Goal: Task Accomplishment & Management: Complete application form

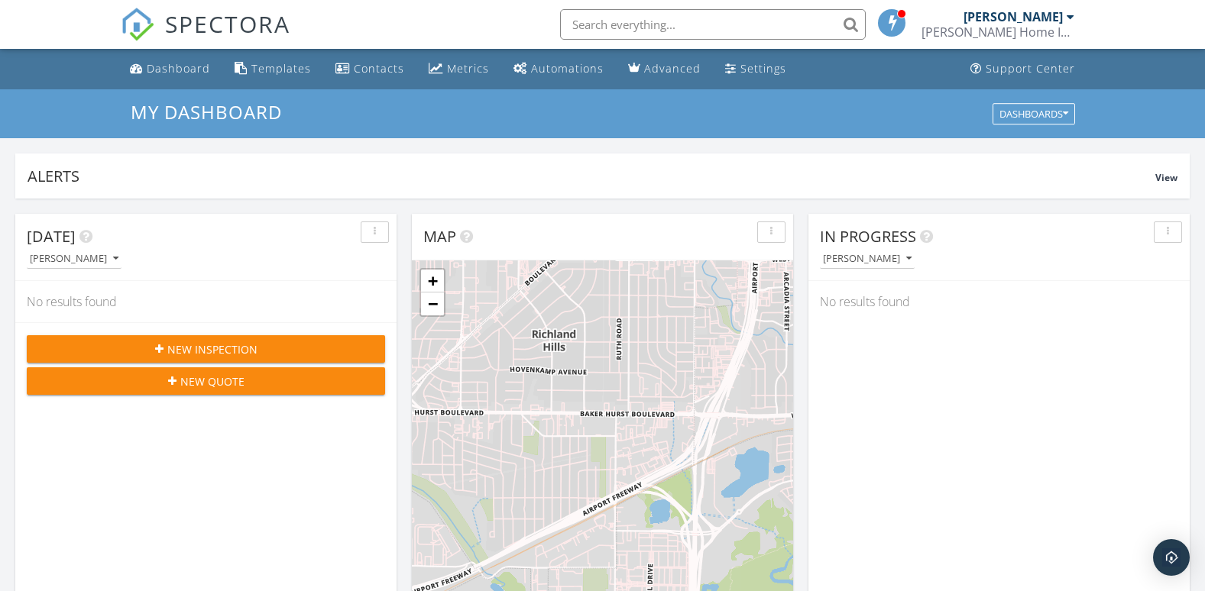
click at [160, 347] on icon "button" at bounding box center [159, 349] width 8 height 11
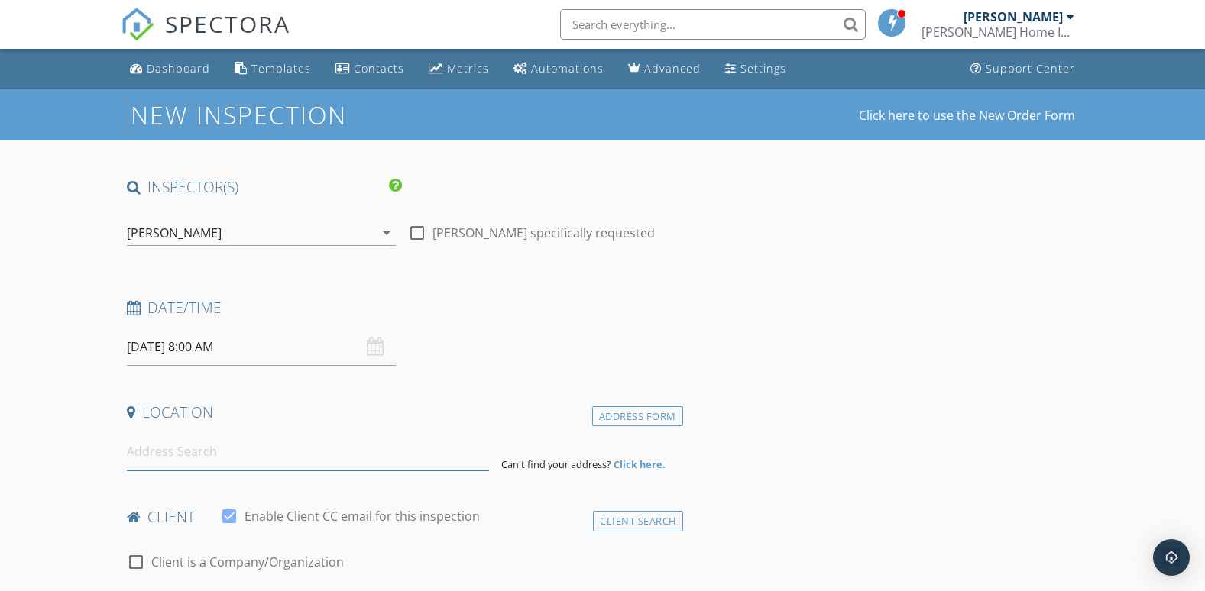
click at [251, 455] on input at bounding box center [308, 451] width 363 height 37
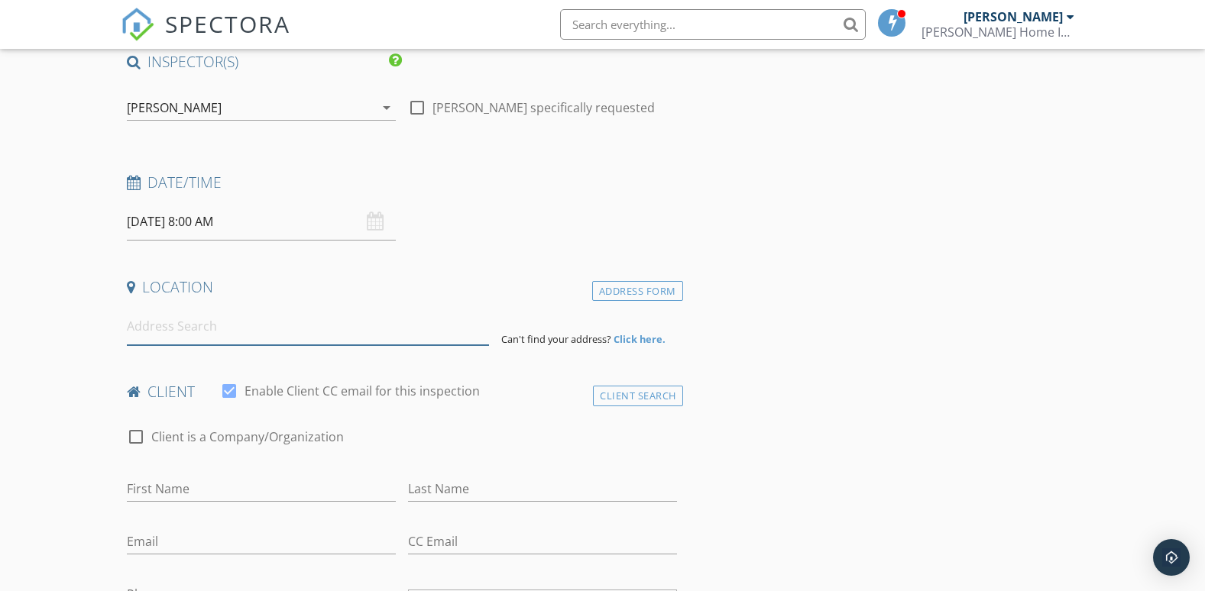
scroll to position [153, 0]
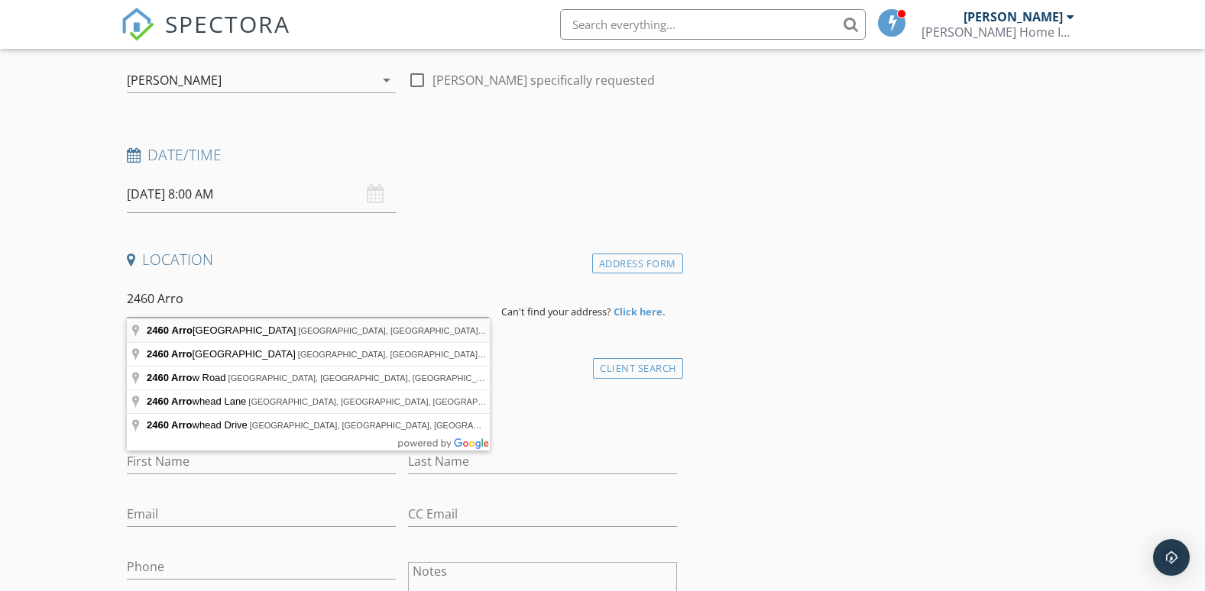
type input "[STREET_ADDRESS][PERSON_NAME]"
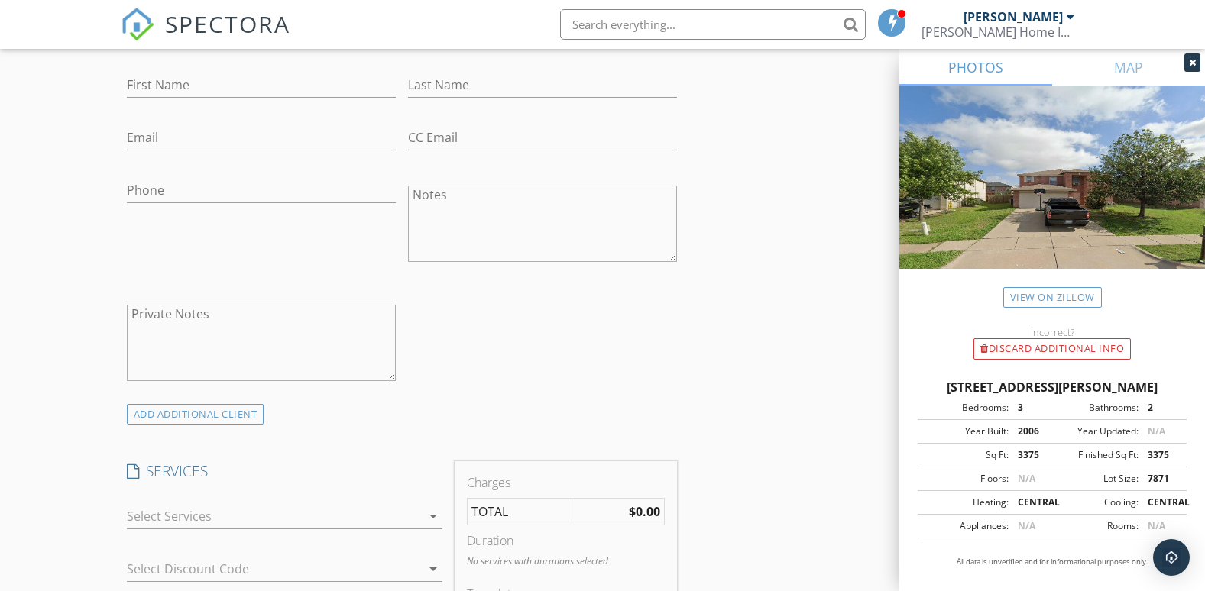
scroll to position [917, 0]
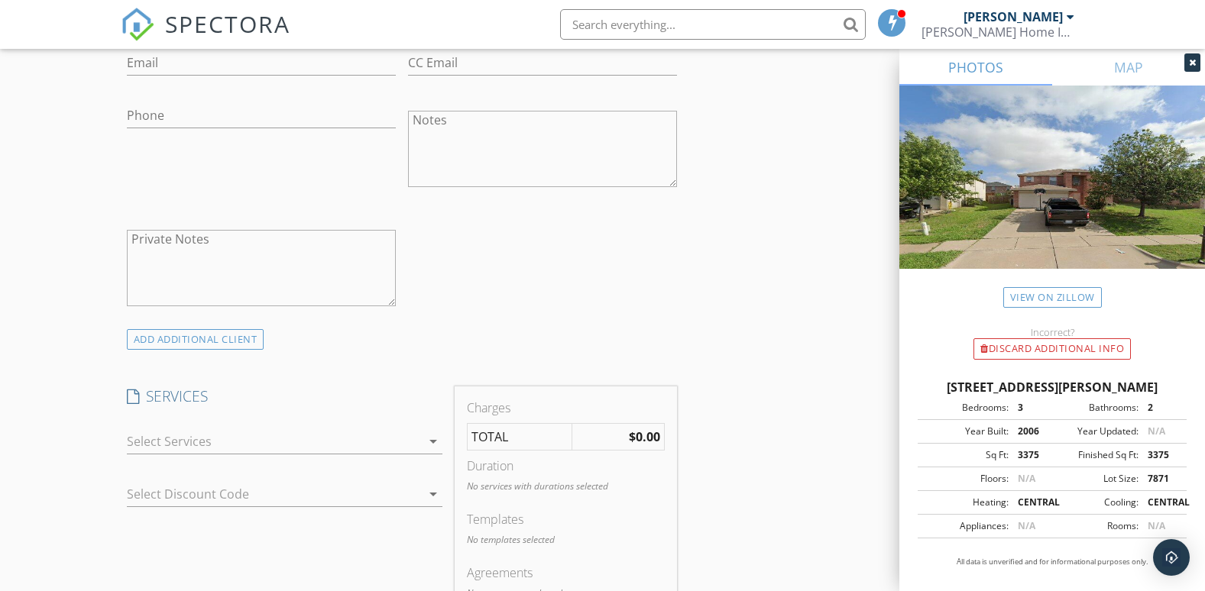
click at [355, 428] on div "check_box_outline_blank Residential Inspection arrow_drop_down" at bounding box center [284, 445] width 315 height 50
click at [348, 445] on div at bounding box center [274, 441] width 294 height 24
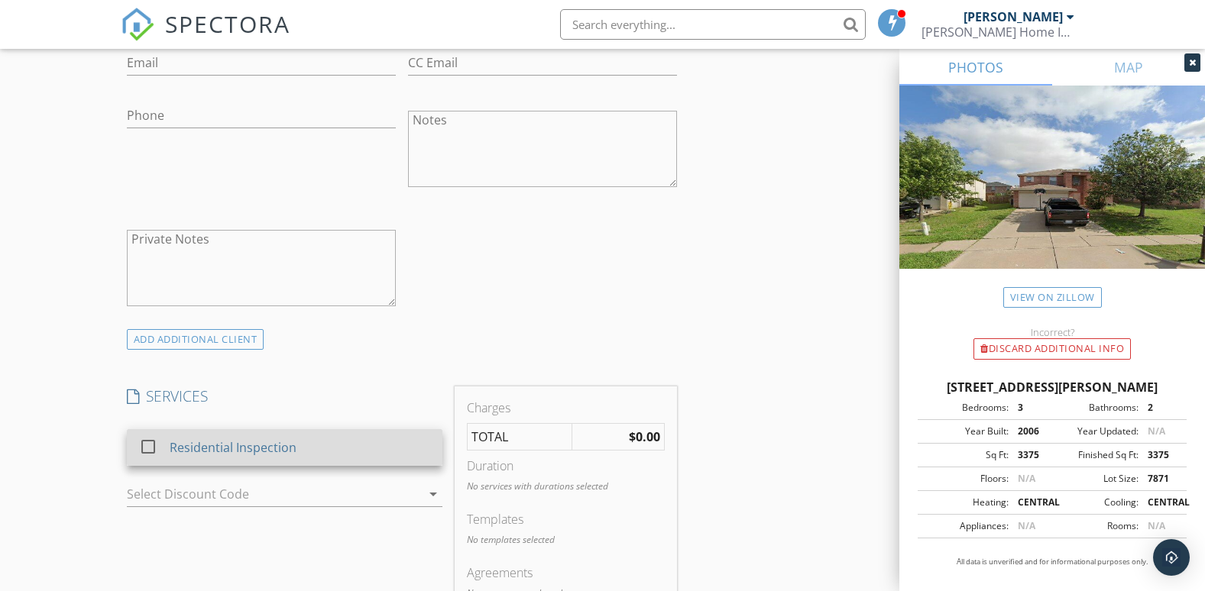
click at [149, 449] on div at bounding box center [148, 447] width 26 height 26
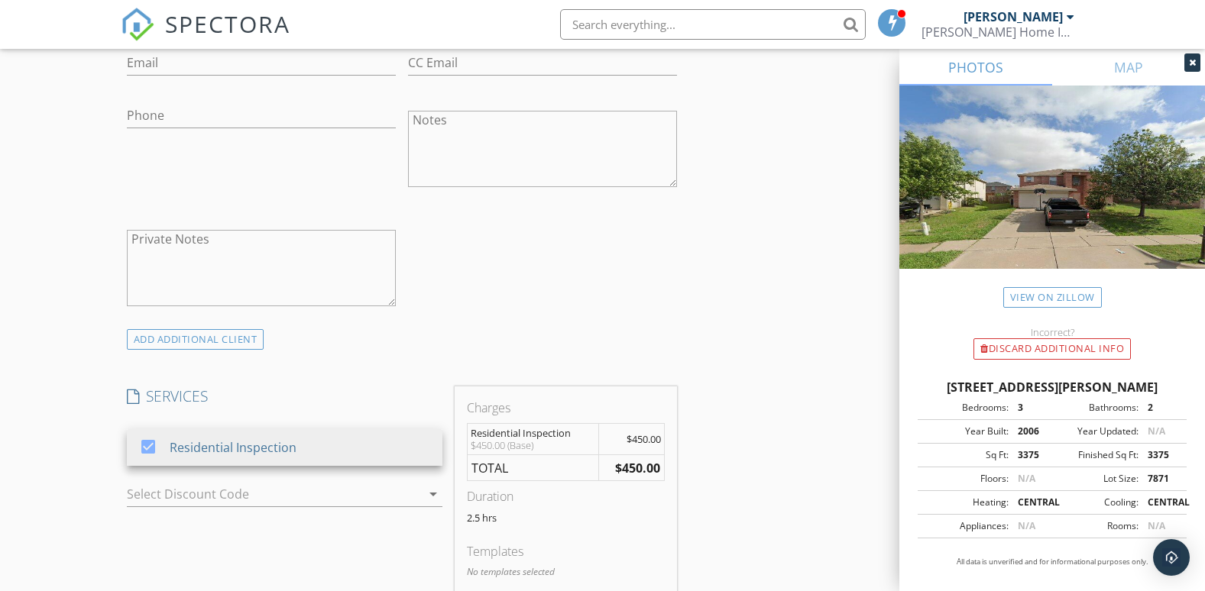
click at [519, 317] on div "check_box_outline_blank Client is a Company/Organization First Name Last Name E…" at bounding box center [402, 132] width 562 height 396
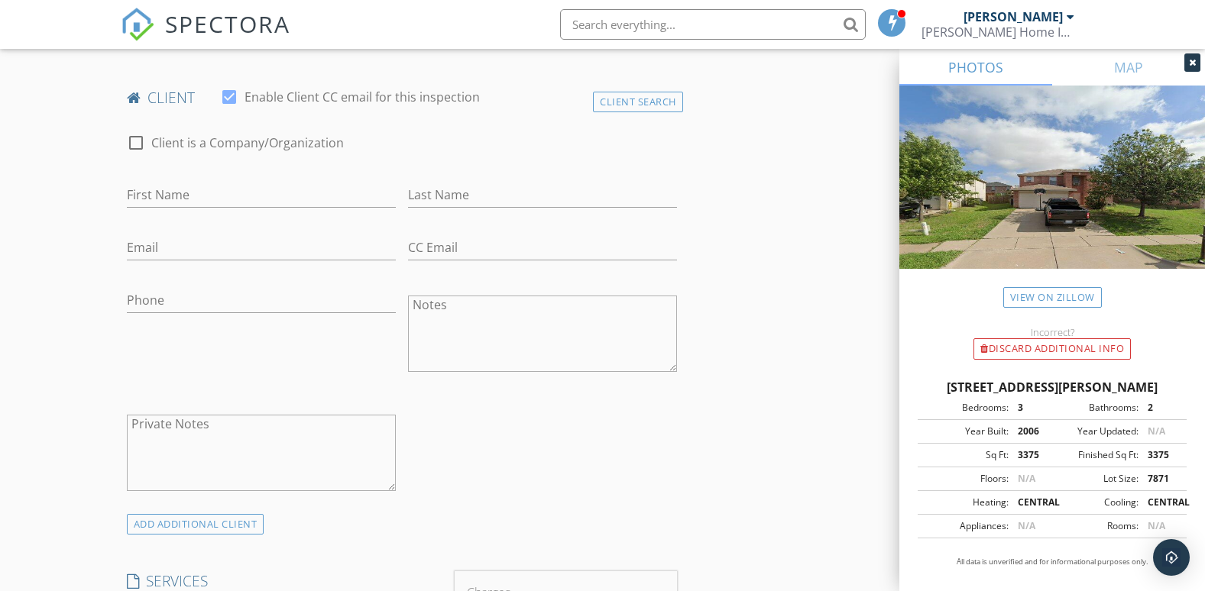
scroll to position [687, 0]
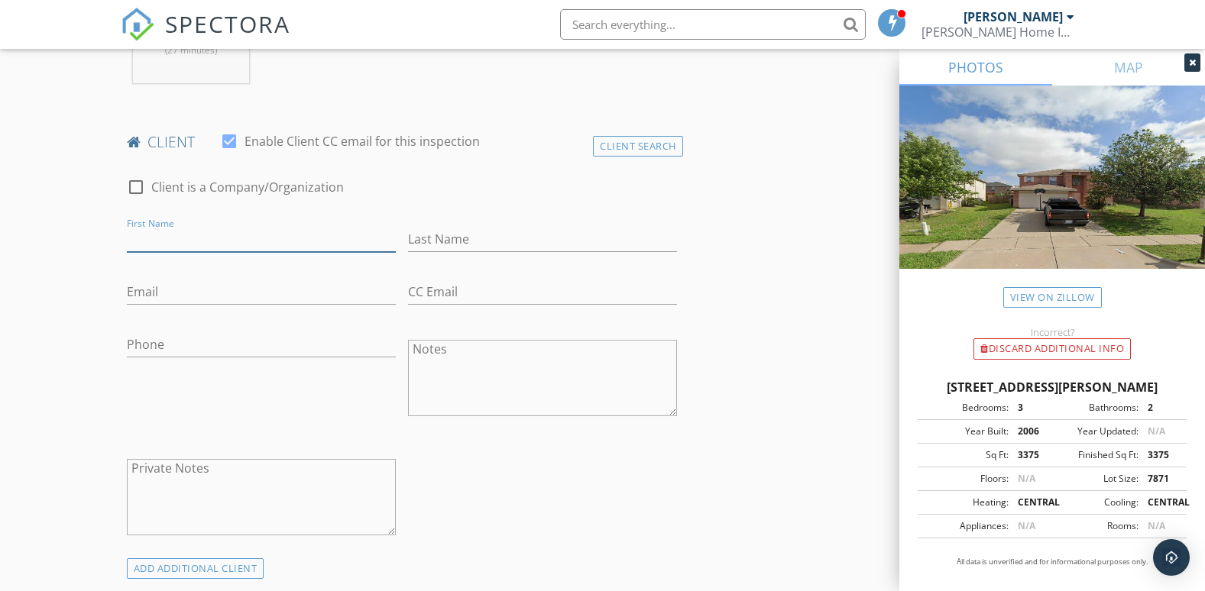
click at [206, 237] on input "First Name" at bounding box center [261, 239] width 269 height 25
drag, startPoint x: 184, startPoint y: 238, endPoint x: 253, endPoint y: 241, distance: 68.8
click at [253, 241] on input "[PERSON_NAME]" at bounding box center [261, 239] width 269 height 25
type input "[PERSON_NAME]"
click at [502, 238] on input "Last Name" at bounding box center [542, 239] width 269 height 25
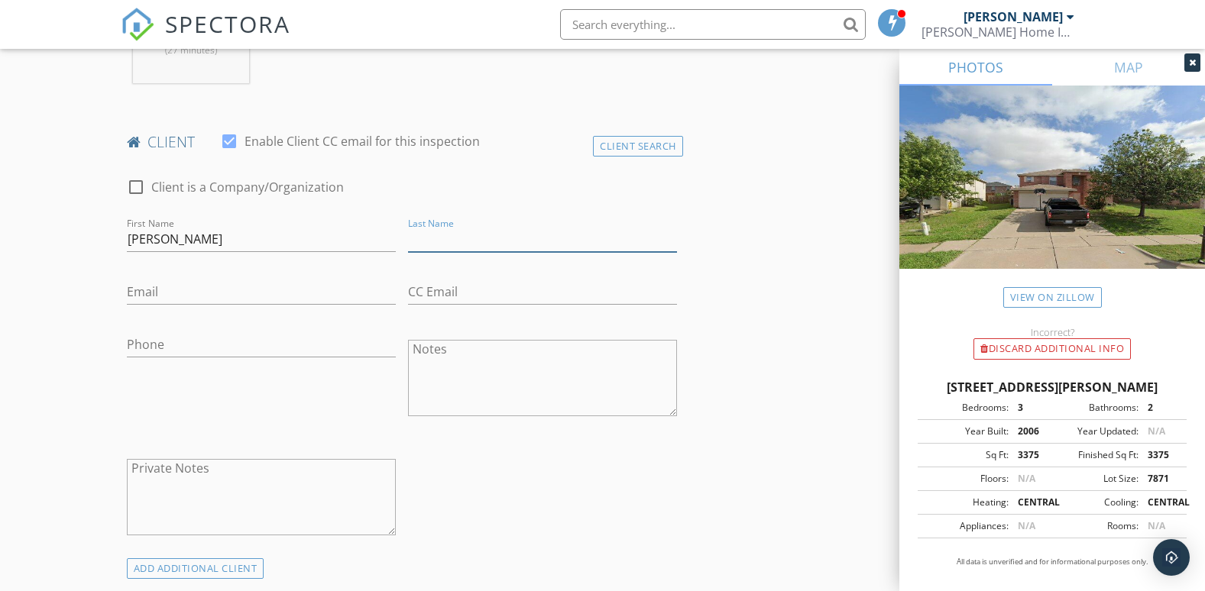
paste input "Umeanaeto"
type input "Umeanaeto"
click at [179, 235] on input "[PERSON_NAME]" at bounding box center [261, 239] width 269 height 25
type input "Onyedika"
click at [160, 287] on input "Email" at bounding box center [261, 292] width 269 height 25
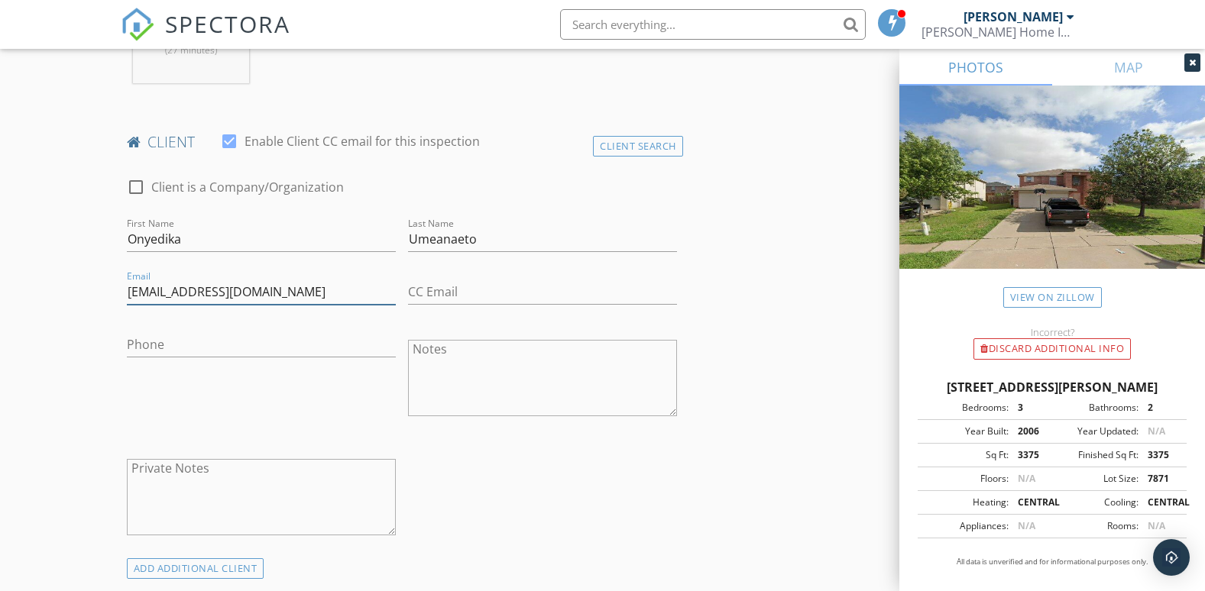
type input "[EMAIL_ADDRESS][DOMAIN_NAME]"
click at [510, 481] on div "check_box_outline_blank Client is a Company/Organization First Name Onyedika La…" at bounding box center [402, 361] width 562 height 396
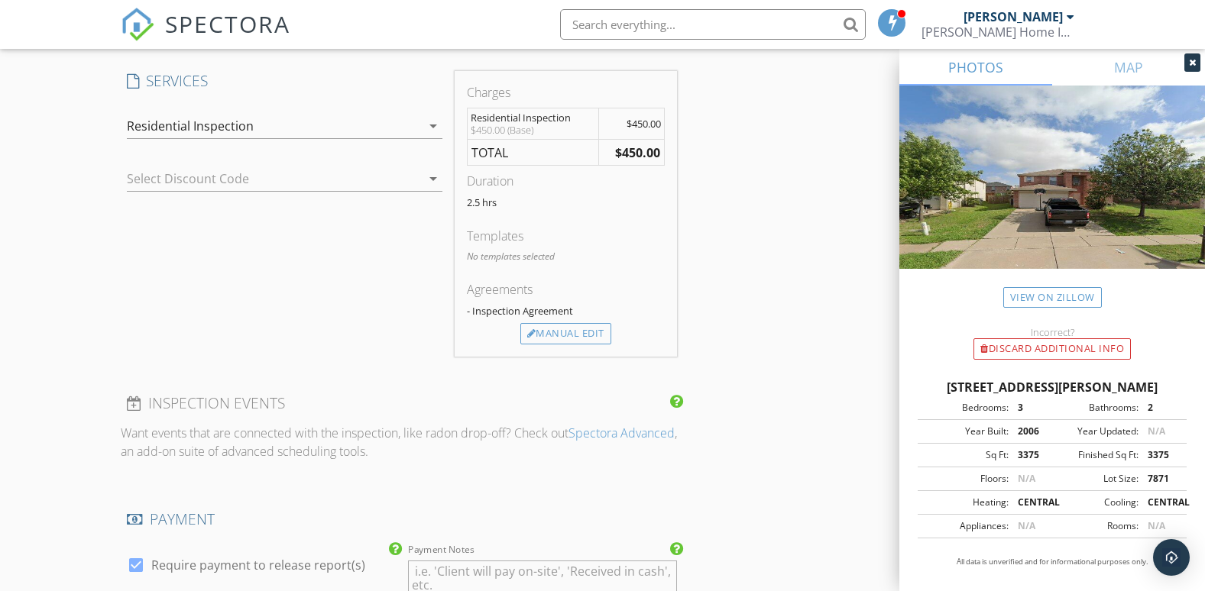
scroll to position [1079, 0]
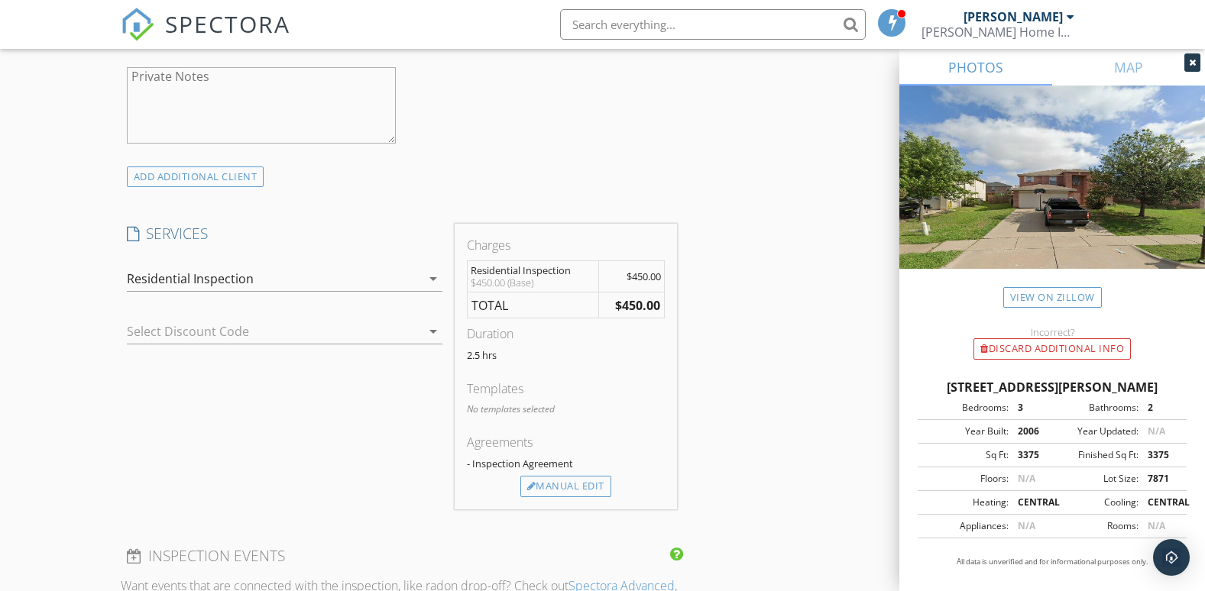
click at [412, 331] on div at bounding box center [412, 331] width 18 height 18
click at [412, 331] on div "No data available" at bounding box center [284, 337] width 291 height 18
click at [343, 418] on div "SERVICES check_box Residential Inspection Residential Inspection arrow_drop_dow…" at bounding box center [285, 367] width 328 height 286
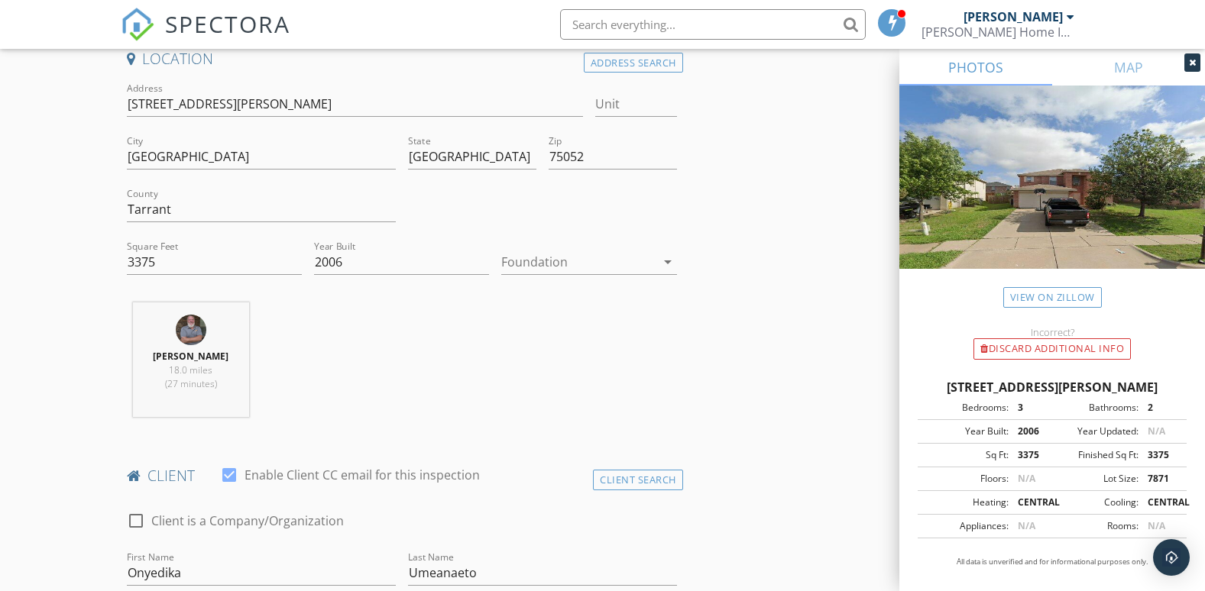
scroll to position [315, 0]
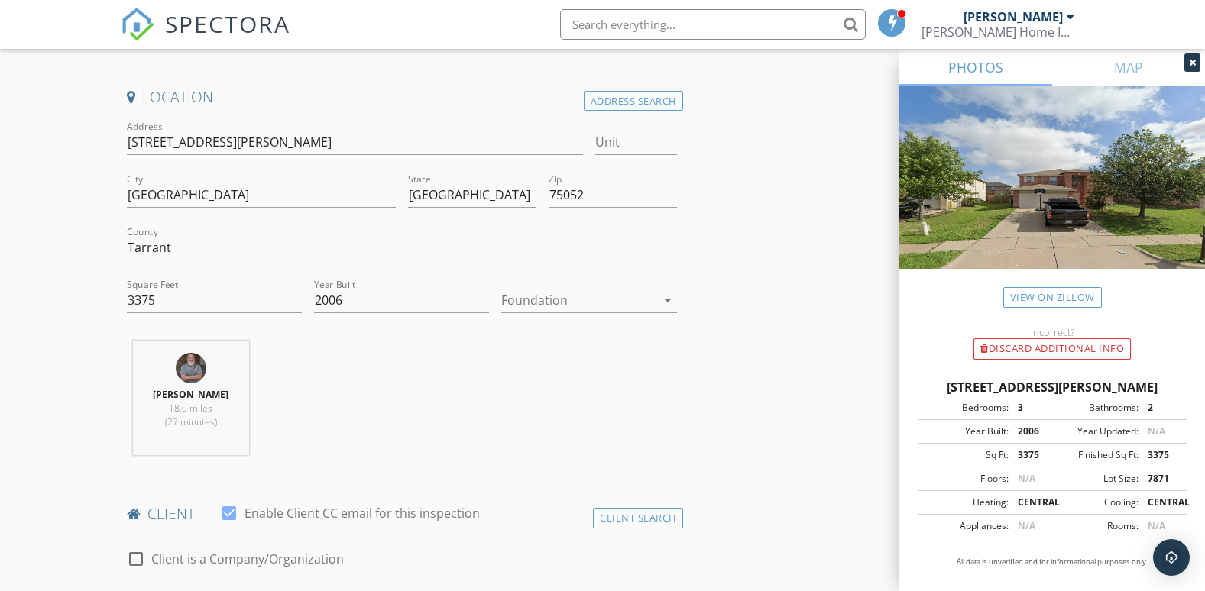
click at [636, 302] on div at bounding box center [578, 300] width 154 height 24
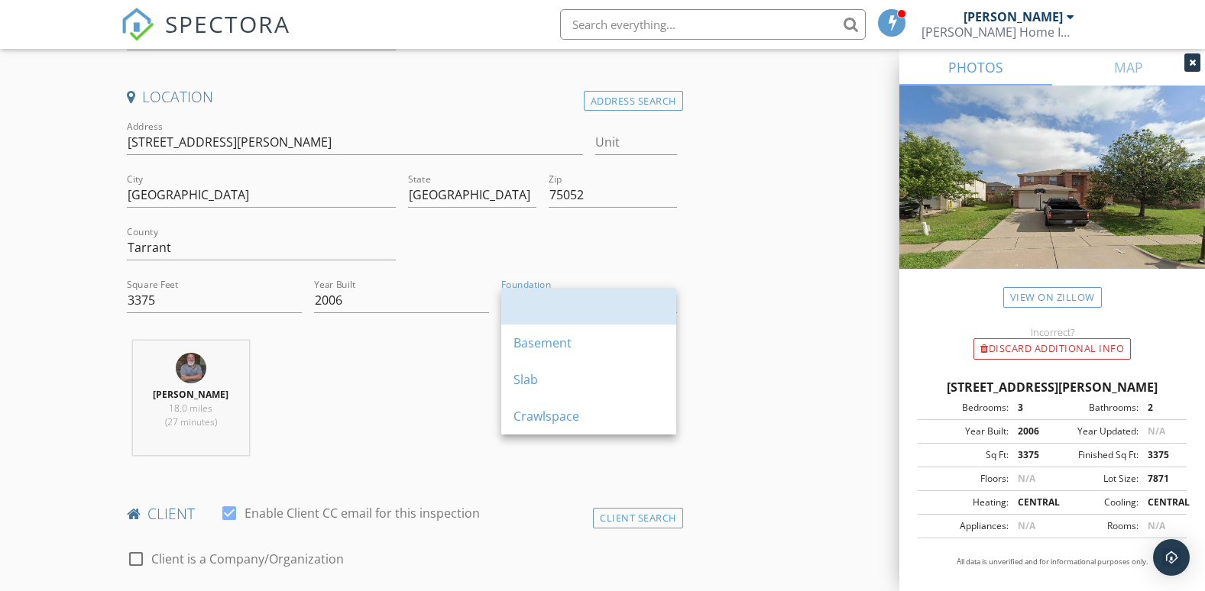
click at [636, 302] on div at bounding box center [588, 306] width 150 height 18
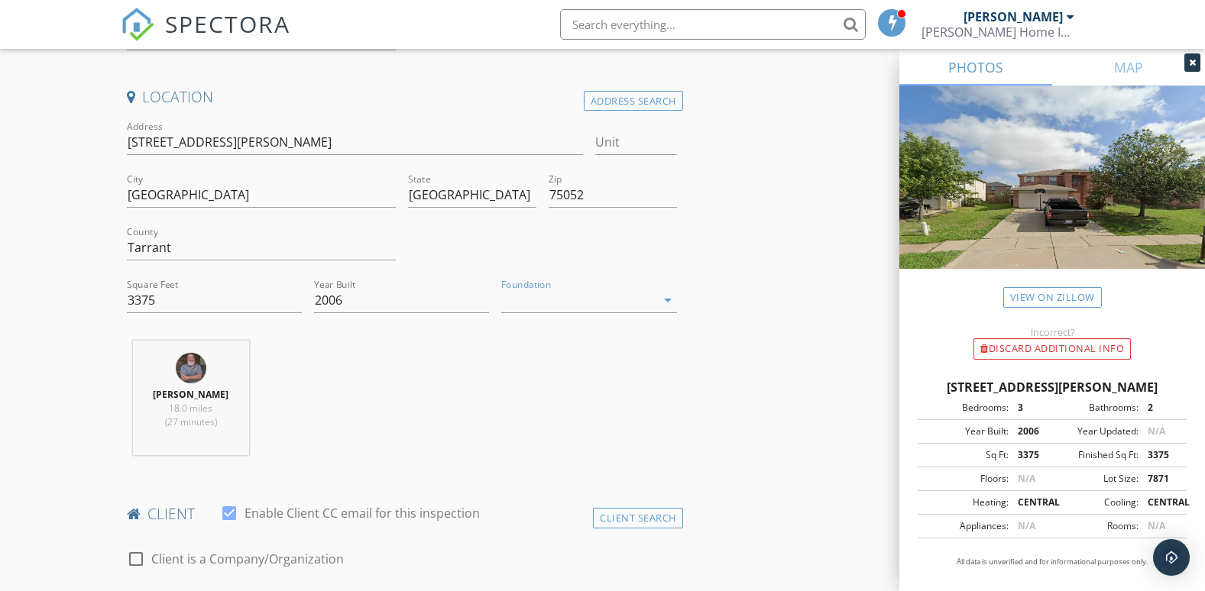
click at [636, 302] on div at bounding box center [578, 300] width 154 height 24
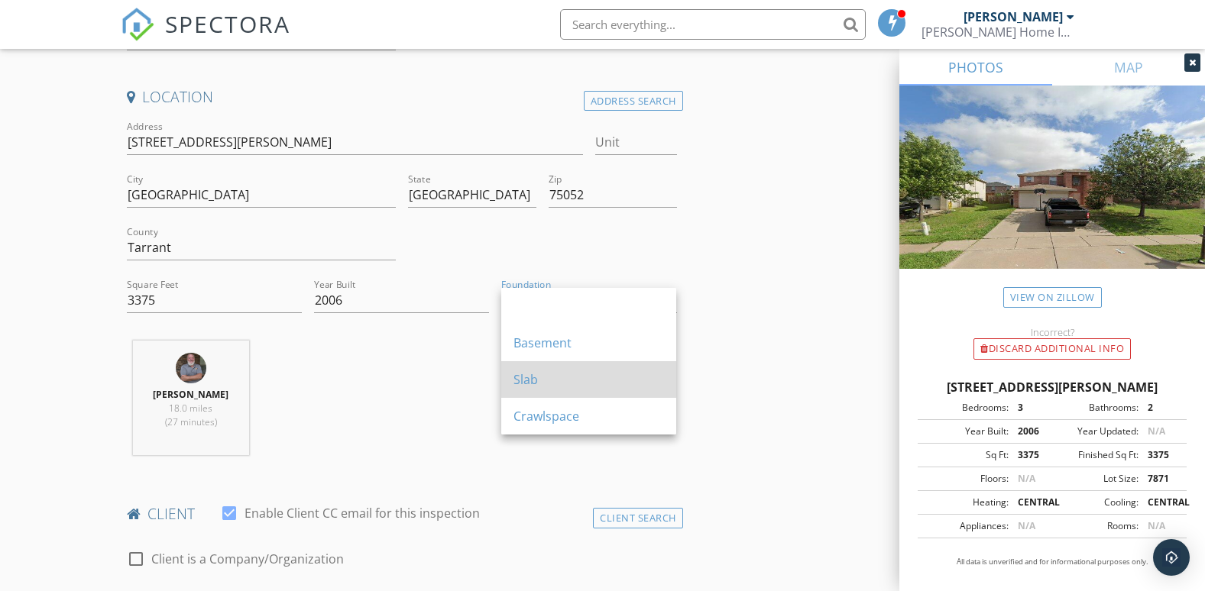
click at [549, 380] on div "Slab" at bounding box center [588, 379] width 150 height 18
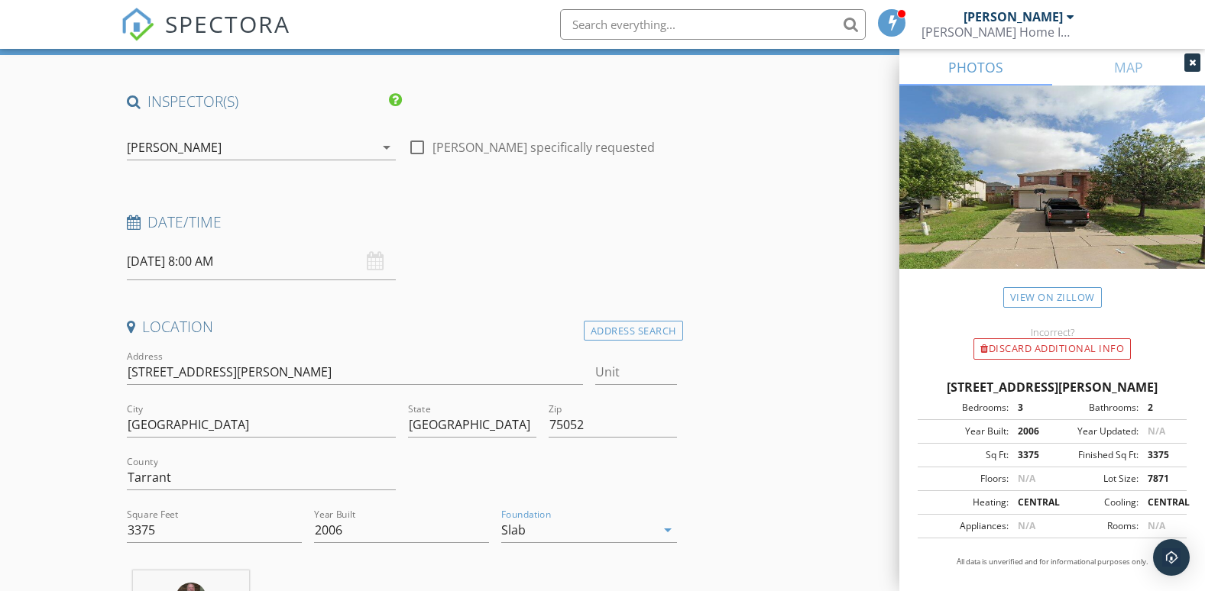
scroll to position [10, 0]
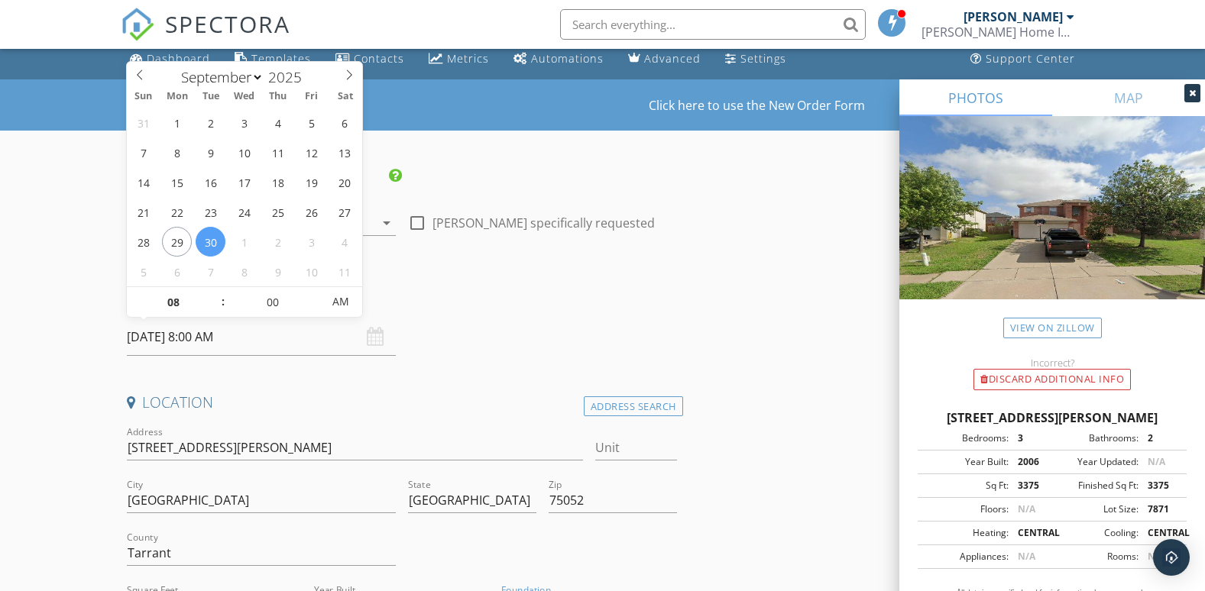
click at [197, 333] on input "[DATE] 8:00 AM" at bounding box center [261, 337] width 269 height 37
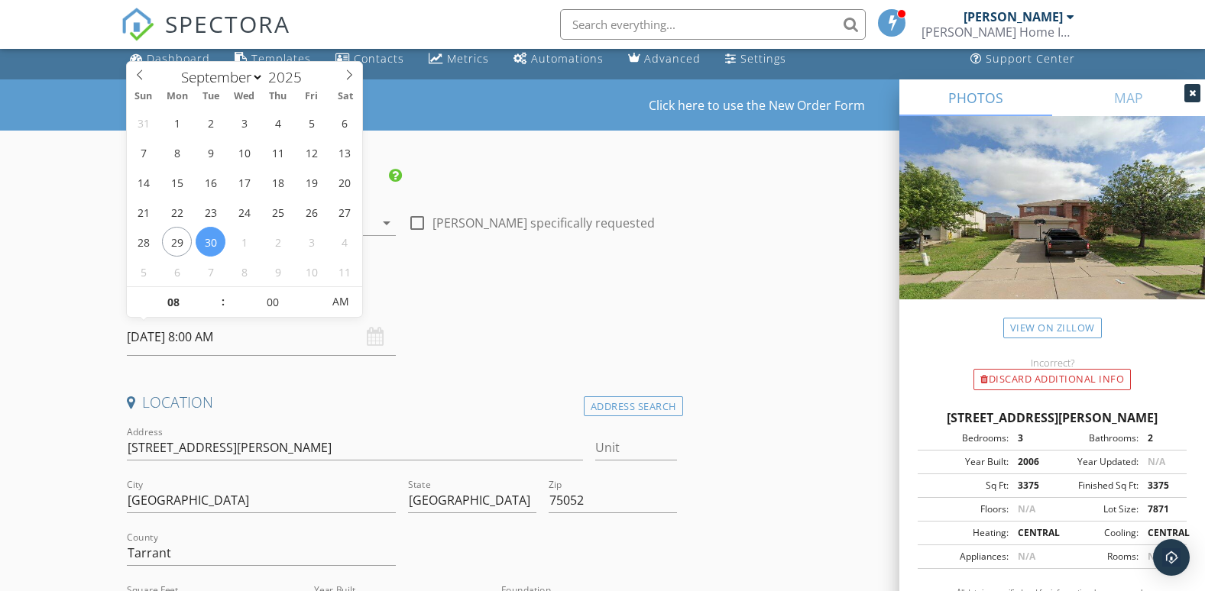
click at [210, 341] on input "[DATE] 8:00 AM" at bounding box center [261, 337] width 269 height 37
type input "07"
type input "[DATE] 7:00 AM"
click at [214, 308] on span at bounding box center [215, 309] width 11 height 15
type input "06"
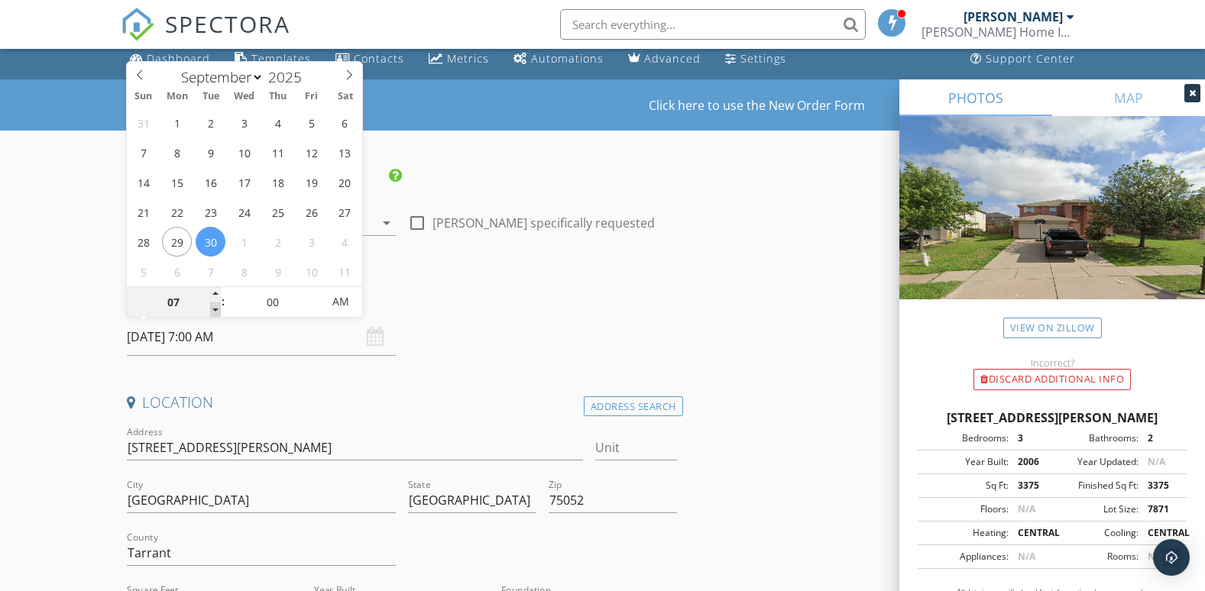
type input "[DATE] 6:00 AM"
click at [213, 308] on span at bounding box center [215, 309] width 11 height 15
type input "05"
type input "[DATE] 5:00 AM"
click at [213, 308] on span at bounding box center [215, 309] width 11 height 15
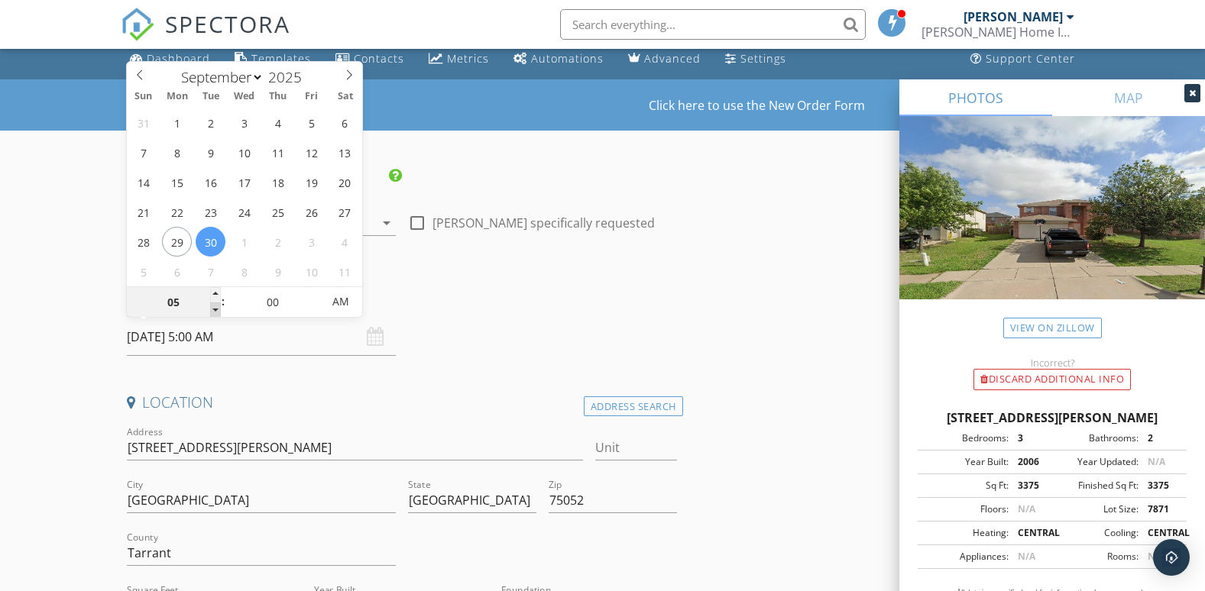
type input "04"
type input "[DATE] 4:00 AM"
click at [211, 308] on span at bounding box center [215, 309] width 11 height 15
type input "03"
type input "[DATE] 3:00 AM"
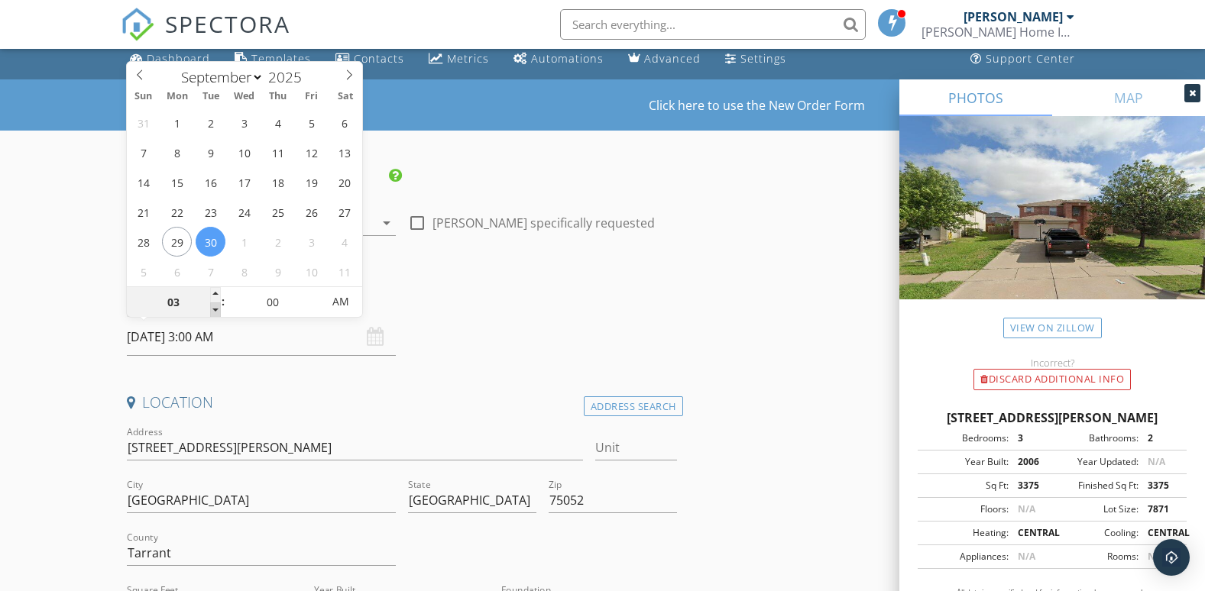
click at [211, 309] on span at bounding box center [215, 309] width 11 height 15
type input "02"
type input "[DATE] 2:00 AM"
click at [210, 309] on span at bounding box center [215, 309] width 11 height 15
type input "01"
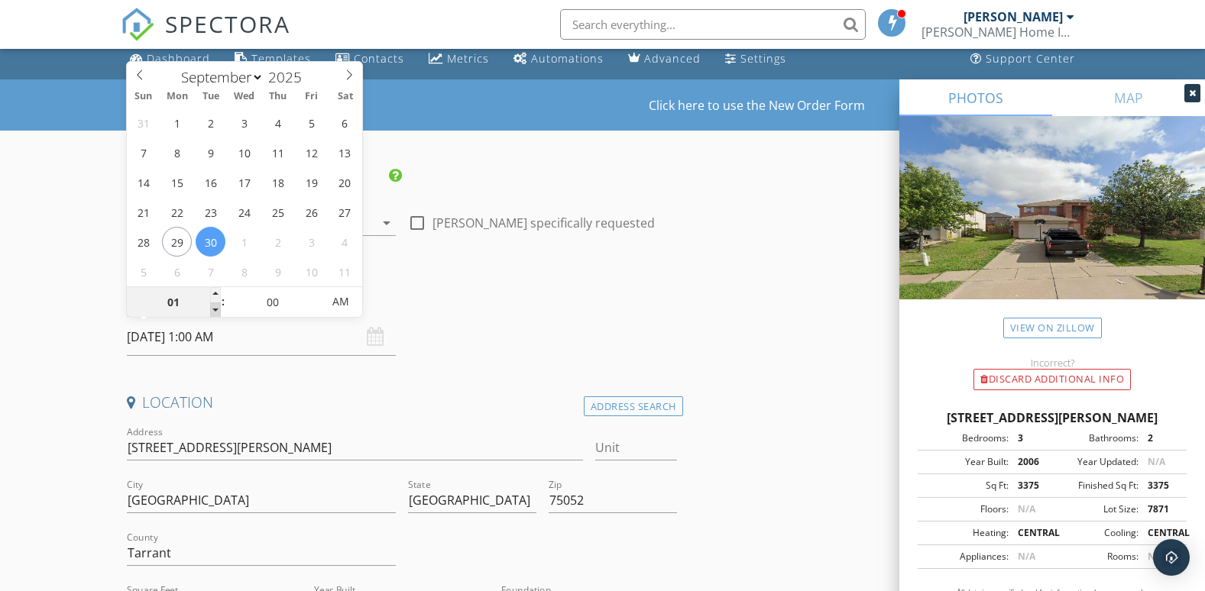
click at [210, 309] on span at bounding box center [215, 309] width 11 height 15
type input "[DATE] 1:00 PM"
click at [336, 306] on span "PM" at bounding box center [340, 301] width 42 height 31
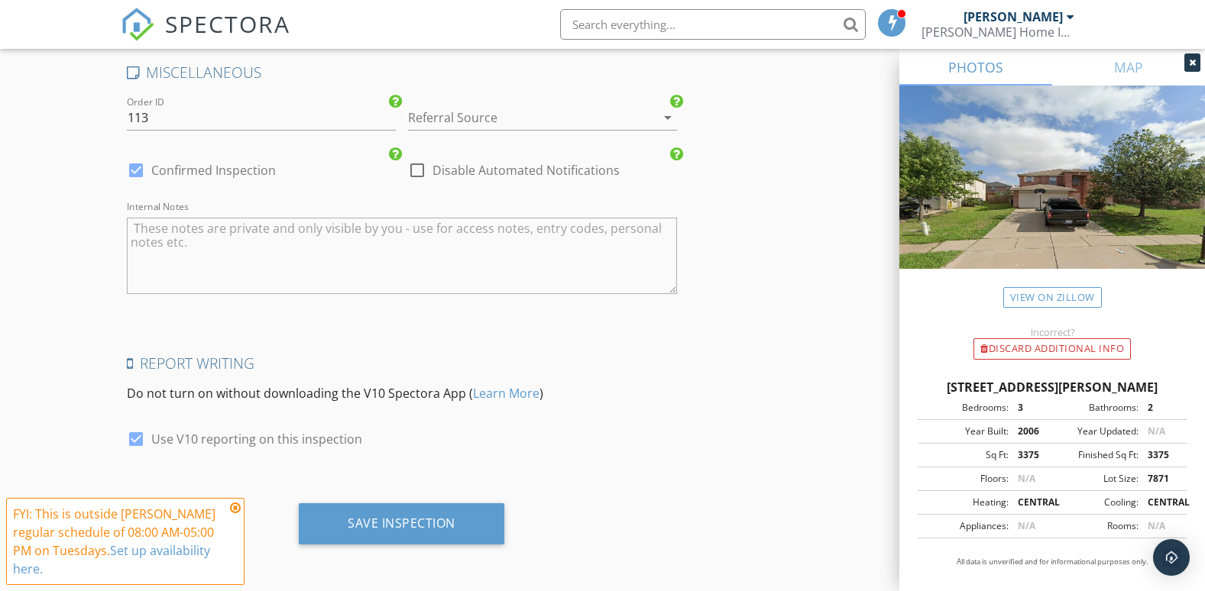
scroll to position [2149, 0]
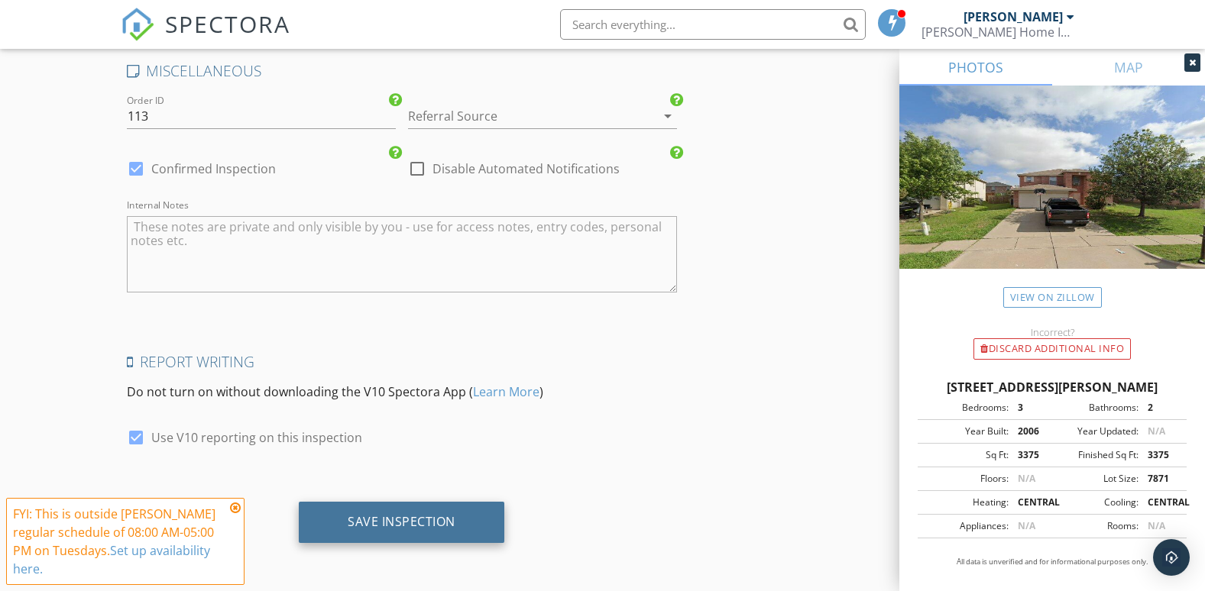
click at [422, 529] on div "Save Inspection" at bounding box center [402, 521] width 108 height 15
